Goal: Find contact information: Find contact information

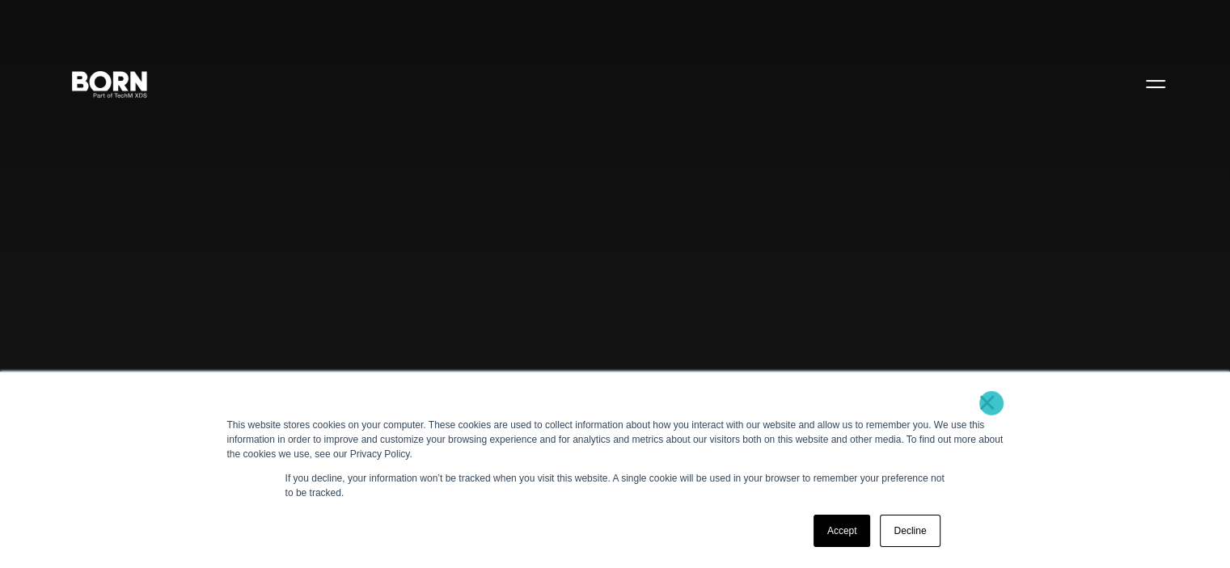
click at [991, 404] on link "×" at bounding box center [987, 402] width 19 height 15
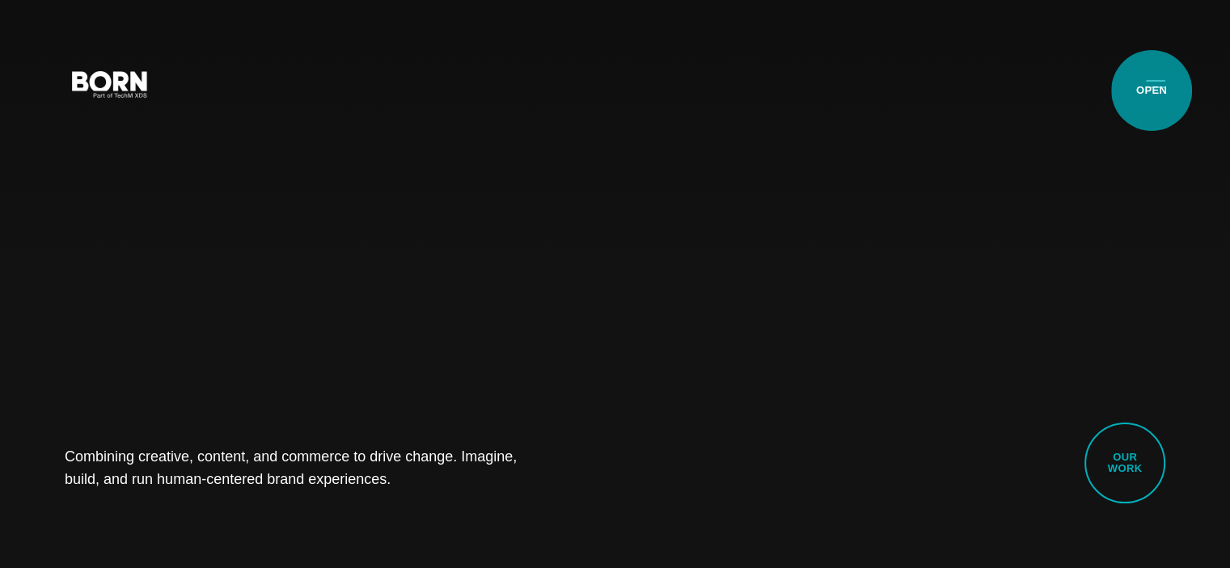
click at [1152, 90] on button "Primary Menu" at bounding box center [1155, 83] width 39 height 34
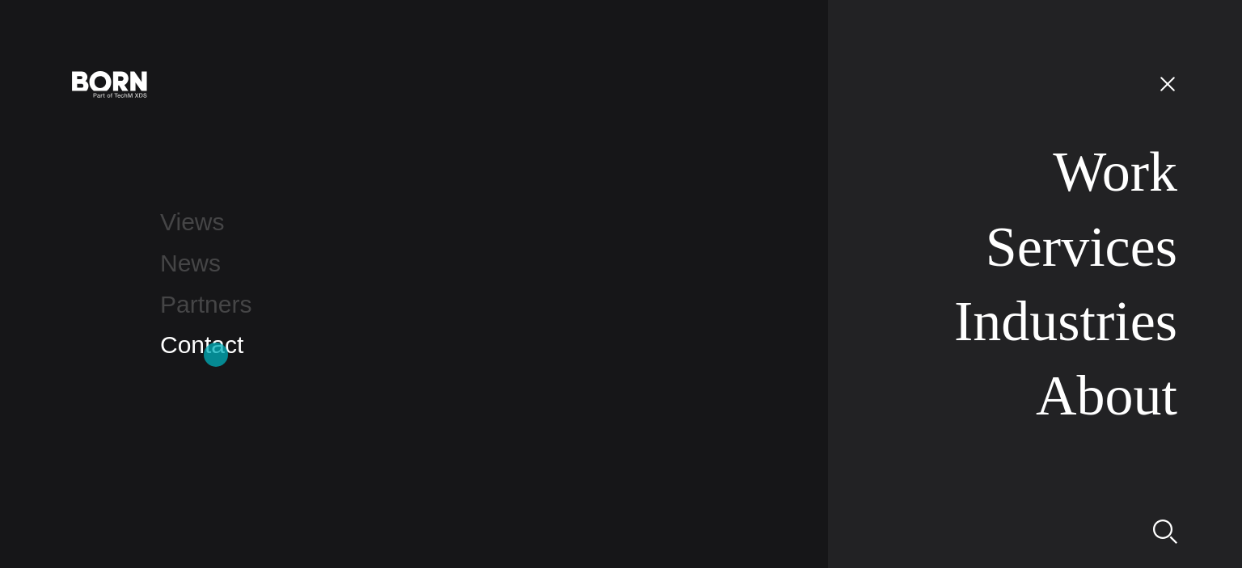
click at [214, 353] on link "Contact" at bounding box center [201, 345] width 83 height 27
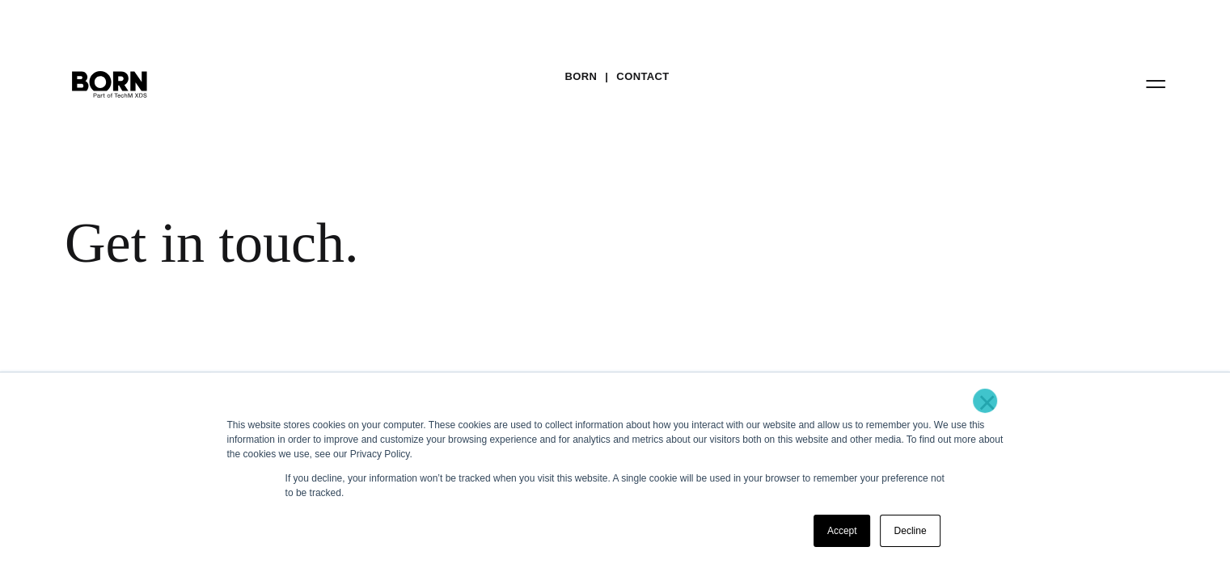
click at [989, 404] on link "×" at bounding box center [987, 402] width 19 height 15
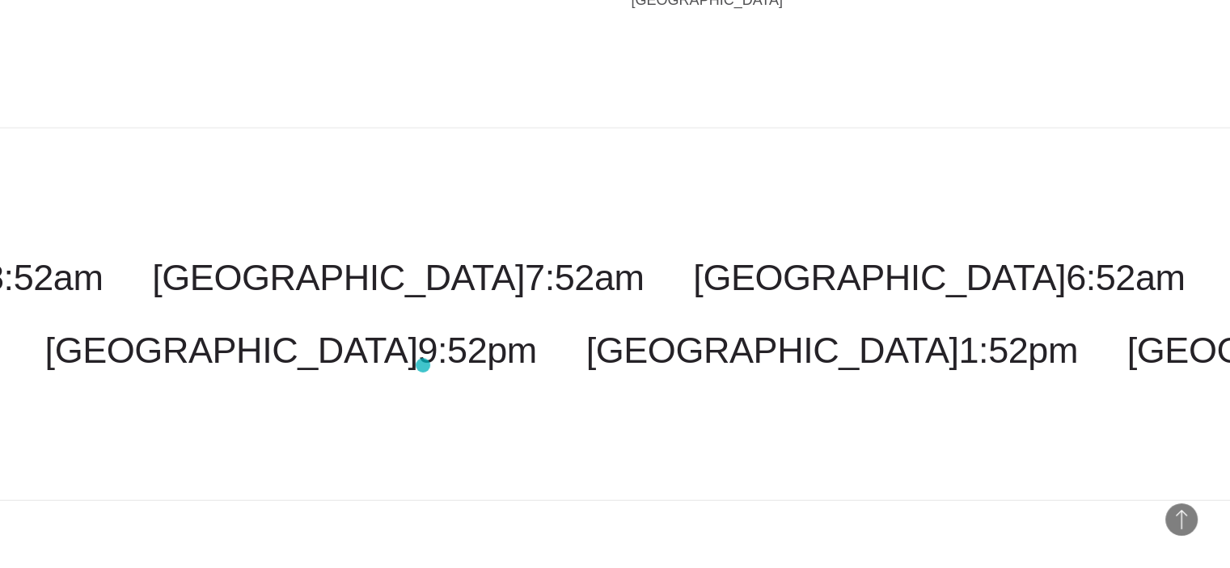
scroll to position [4093, 0]
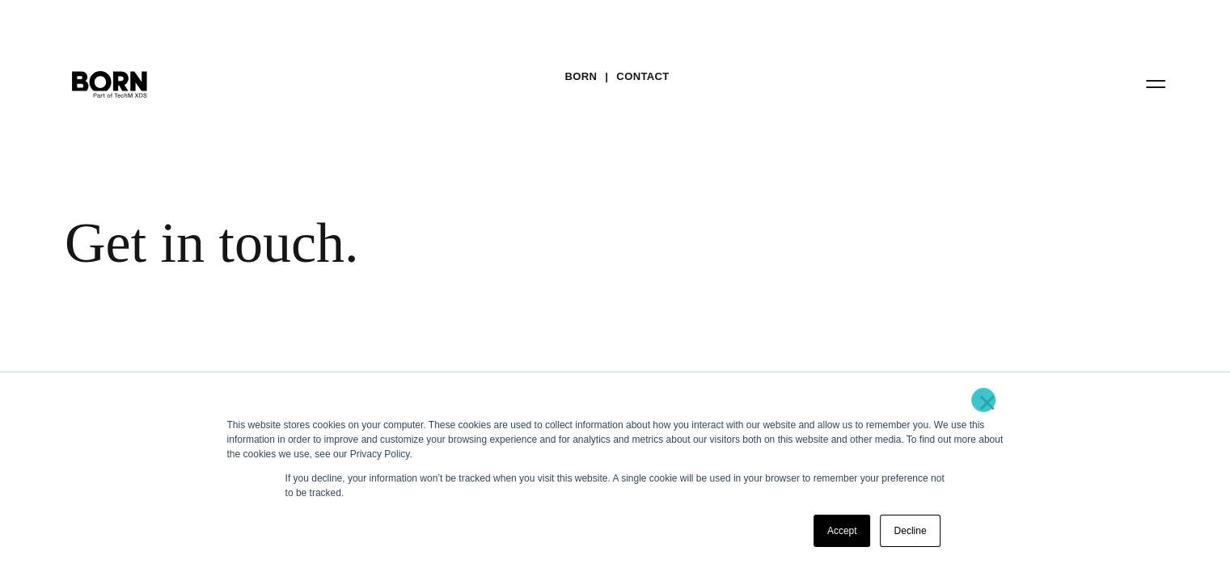
click at [983, 400] on link "×" at bounding box center [987, 402] width 19 height 15
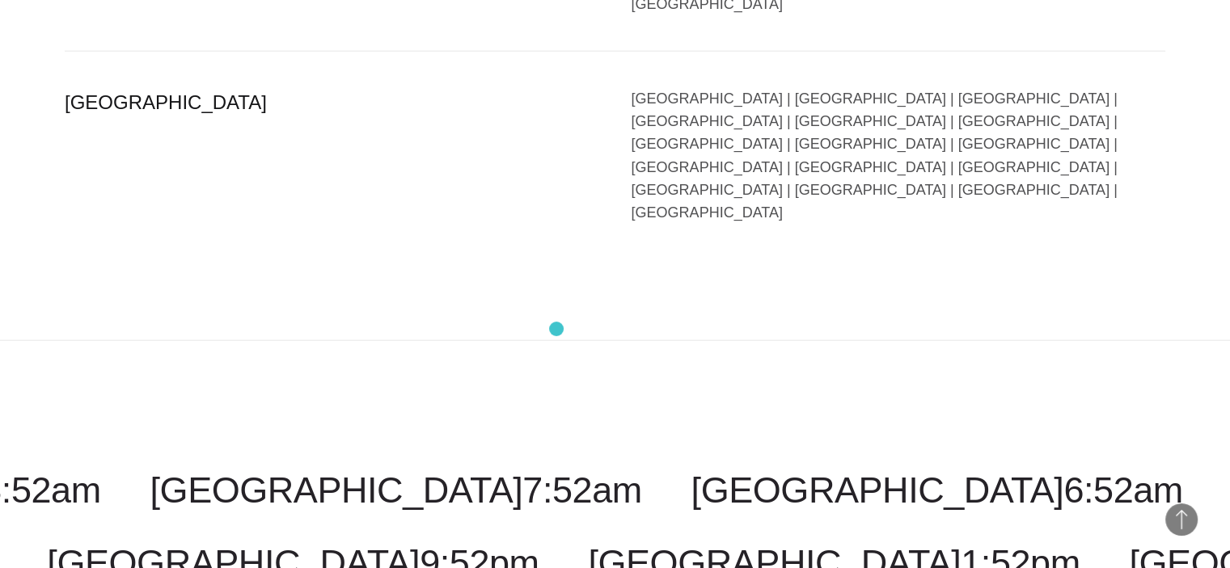
scroll to position [4093, 0]
